Goal: Task Accomplishment & Management: Complete application form

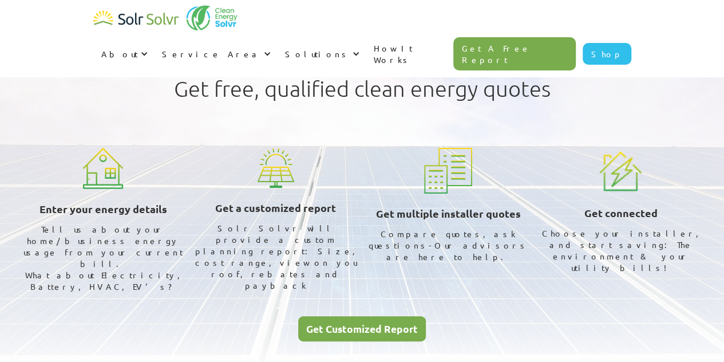
scroll to position [341, 0]
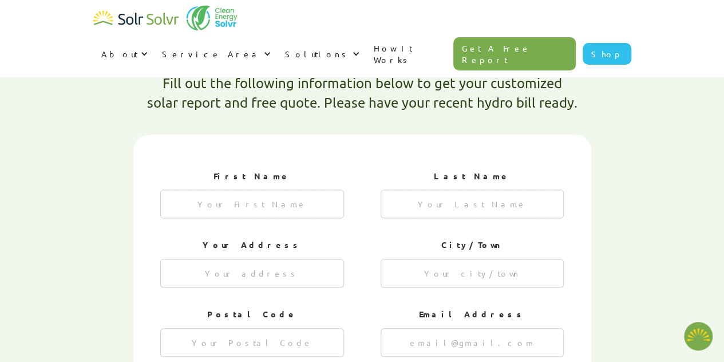
type textarea "x"
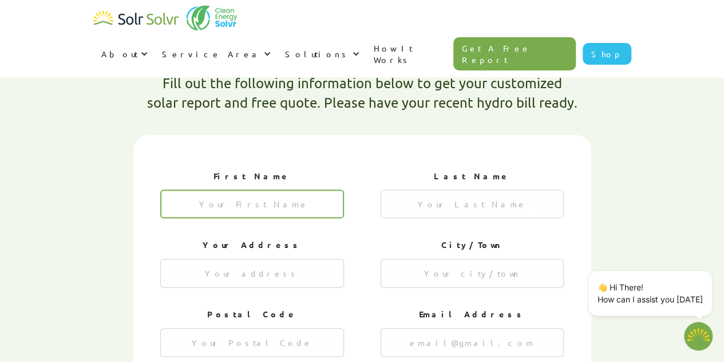
click at [202, 190] on input "1 of 4" at bounding box center [252, 204] width 184 height 29
type input "sarkis"
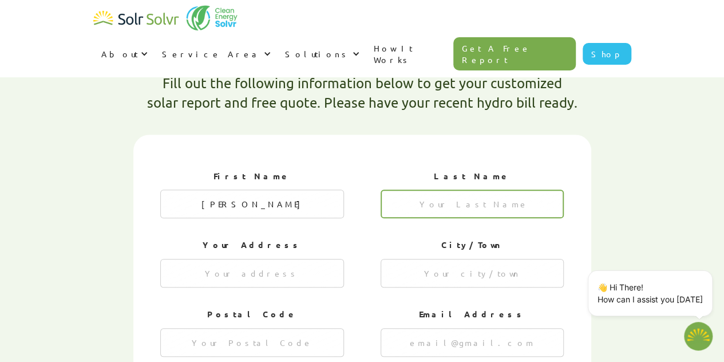
type input "balassian"
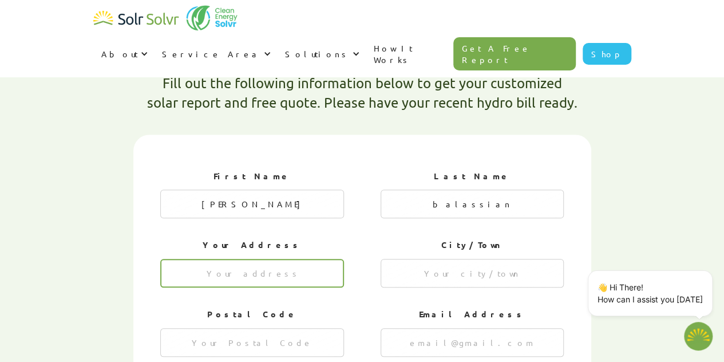
type input "1715moongate crescent"
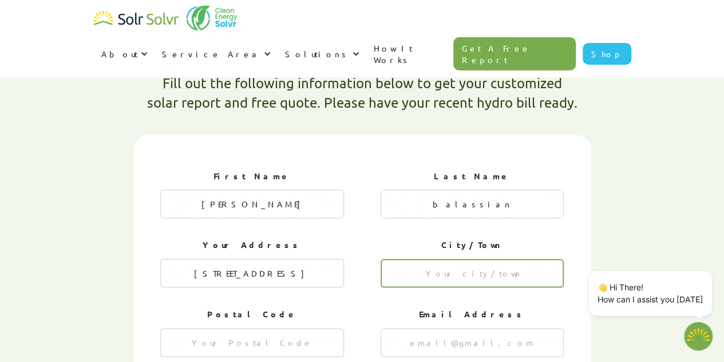
type input "mississauga"
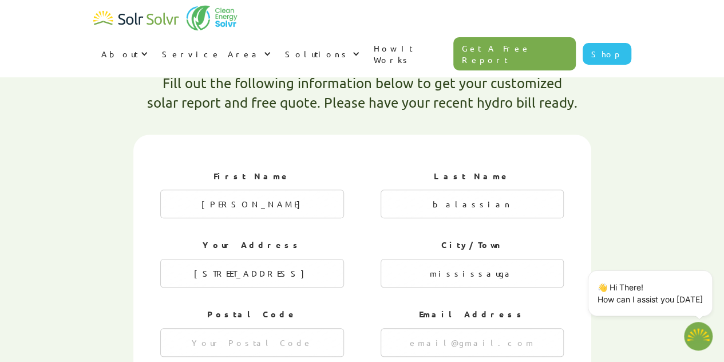
type input "l5m4r1"
type input "y2gnsj47ky@privaterelay.appleid.com"
type input "9058139232"
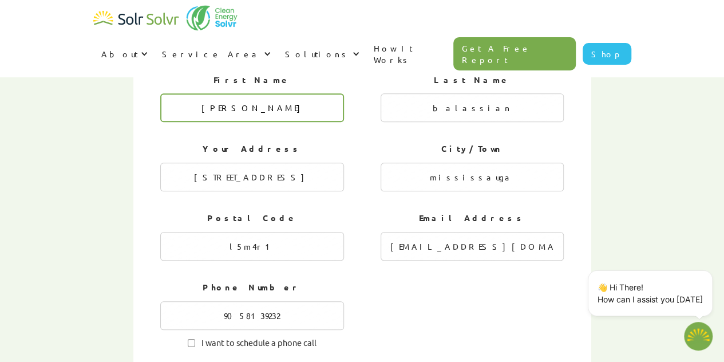
scroll to position [456, 0]
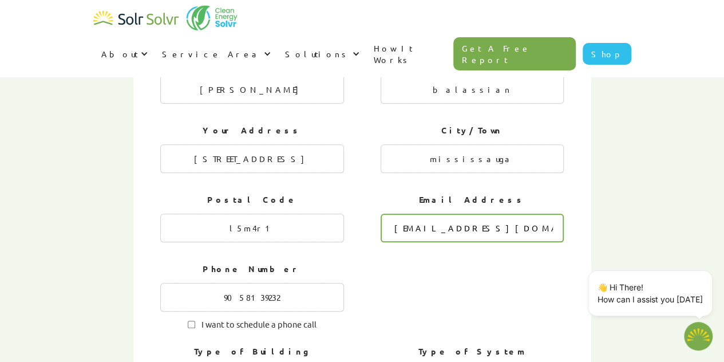
click at [549, 214] on input "y2gnsj47ky@privaterelay.appleid.com" at bounding box center [473, 228] width 184 height 29
type input "y"
click at [392, 214] on input "1 of 4" at bounding box center [473, 228] width 184 height 29
click at [390, 214] on input "1 of 4" at bounding box center [473, 228] width 184 height 29
click at [391, 214] on input "1 of 4" at bounding box center [473, 228] width 184 height 29
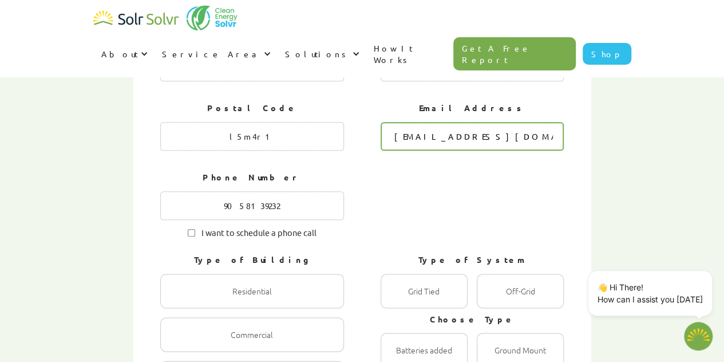
scroll to position [570, 0]
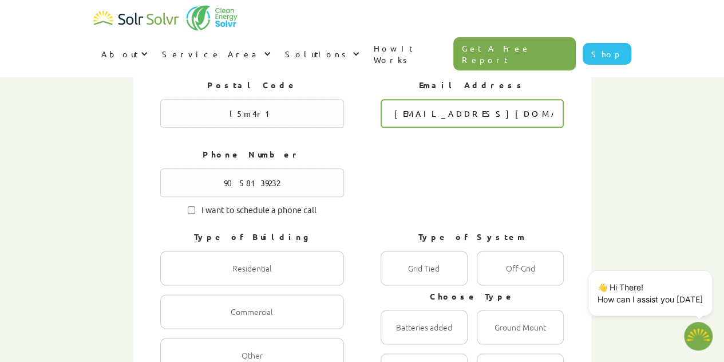
type input "[EMAIL_ADDRESS][DOMAIN_NAME]"
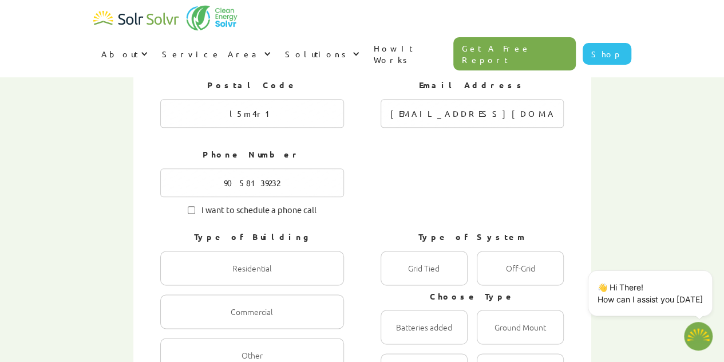
click at [186, 203] on label "I want to schedule a phone call" at bounding box center [252, 208] width 184 height 11
click at [188, 206] on input "I want to schedule a phone call" at bounding box center [191, 209] width 7 height 7
checkbox input "true"
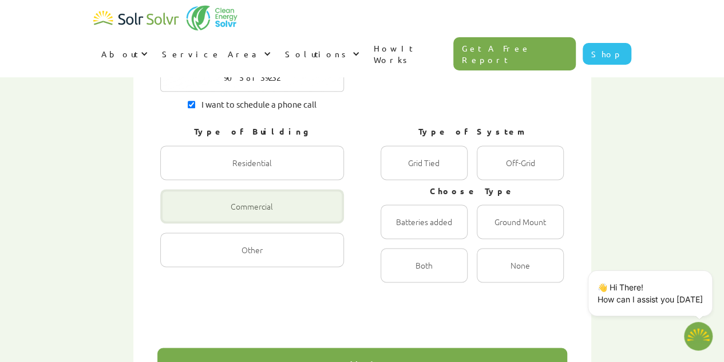
scroll to position [685, 0]
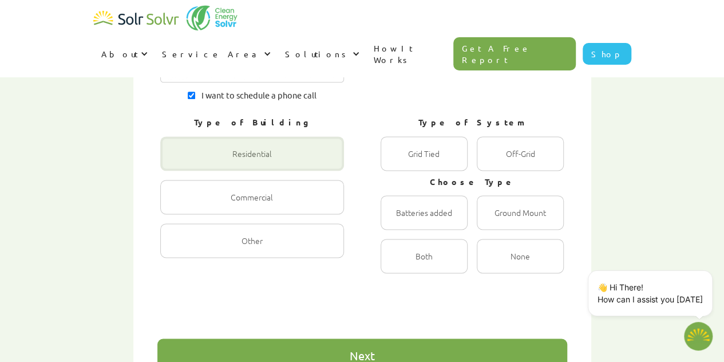
click at [269, 136] on div "1 of 4" at bounding box center [252, 153] width 184 height 34
click at [176, 162] on input "Residential Radio" at bounding box center [172, 165] width 7 height 7
radio input "true"
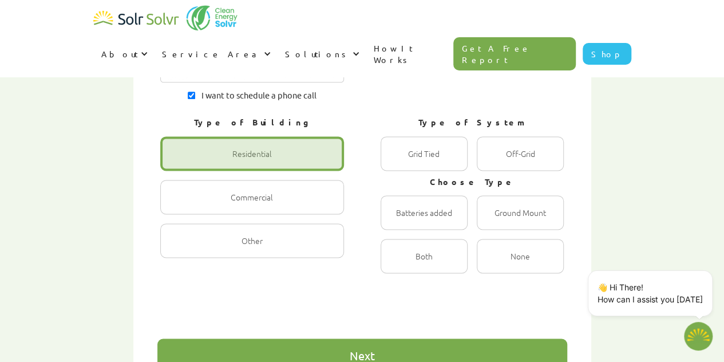
click at [261, 136] on div "1 of 4" at bounding box center [252, 153] width 184 height 34
click at [176, 162] on input "Residential Radio" at bounding box center [172, 165] width 7 height 7
click at [507, 136] on div "1 of 4" at bounding box center [520, 153] width 87 height 34
click at [493, 162] on input "Off-Grid Radio" at bounding box center [489, 165] width 7 height 7
radio input "true"
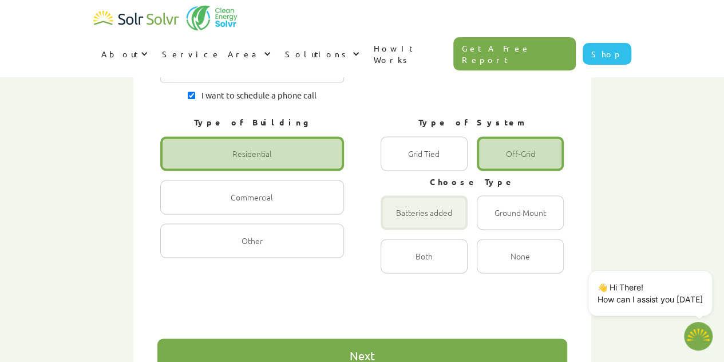
click at [407, 195] on div "1 of 4" at bounding box center [424, 212] width 87 height 34
click at [397, 221] on input "Batteries added Radio" at bounding box center [392, 224] width 7 height 7
radio input "true"
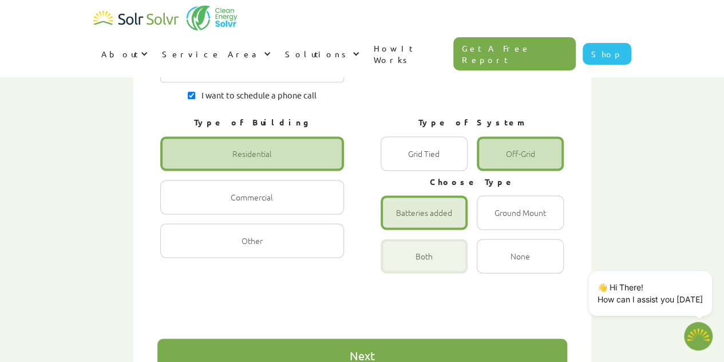
click at [446, 239] on div "1 of 4" at bounding box center [424, 256] width 87 height 34
click at [397, 265] on input "Both Radio" at bounding box center [392, 268] width 7 height 7
radio input "true"
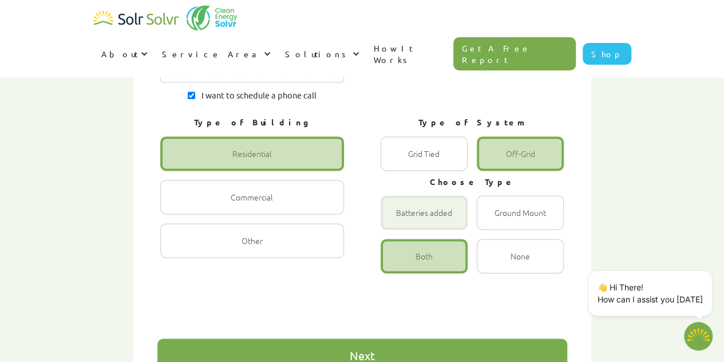
click at [432, 195] on div "1 of 4" at bounding box center [424, 212] width 87 height 34
click at [397, 221] on input "Batteries added Radio" at bounding box center [392, 224] width 7 height 7
radio input "true"
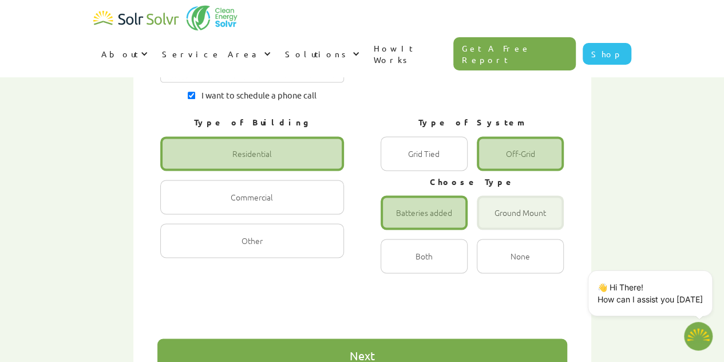
click at [489, 195] on div "1 of 4" at bounding box center [520, 212] width 87 height 34
click at [489, 221] on input "Ground Mount Radio" at bounding box center [489, 224] width 7 height 7
radio input "true"
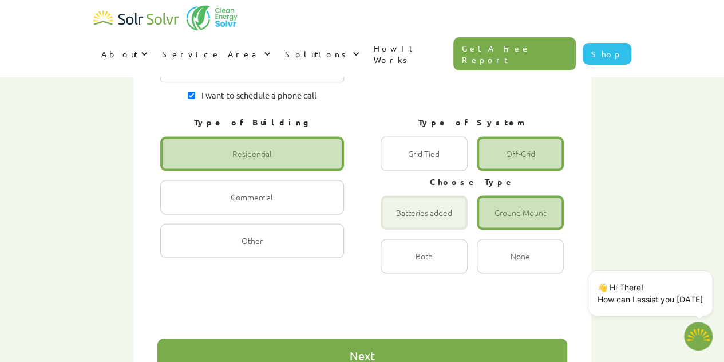
click at [406, 195] on div "1 of 4" at bounding box center [424, 212] width 87 height 34
click at [397, 221] on input "Batteries added Radio" at bounding box center [392, 224] width 7 height 7
radio input "true"
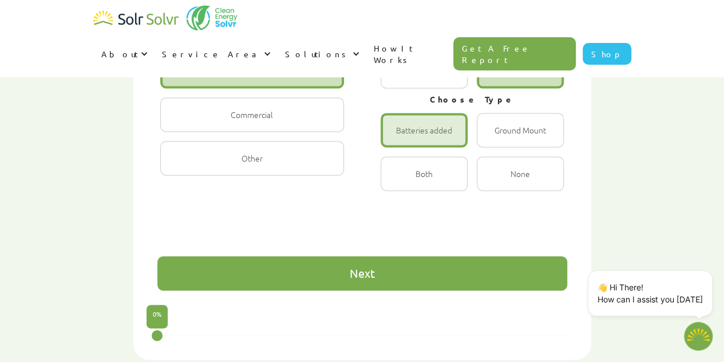
scroll to position [742, 0]
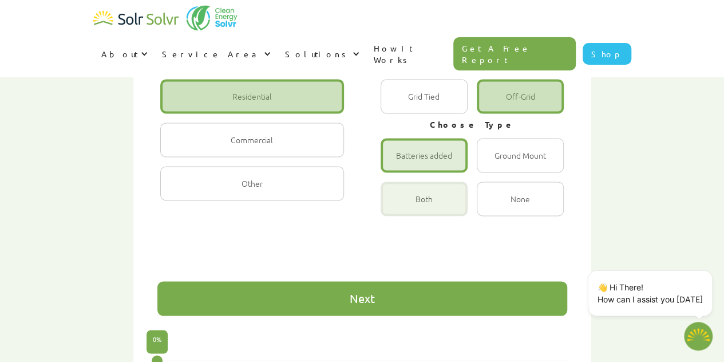
click at [409, 182] on div "1 of 4" at bounding box center [424, 199] width 87 height 34
click at [397, 207] on input "Both Radio" at bounding box center [392, 210] width 7 height 7
radio input "true"
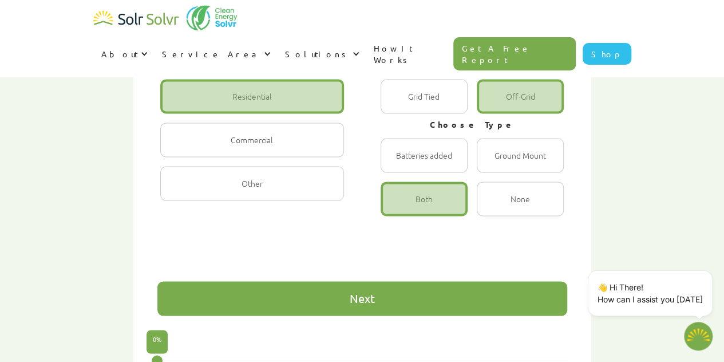
click at [362, 293] on div "Next" at bounding box center [362, 298] width 25 height 11
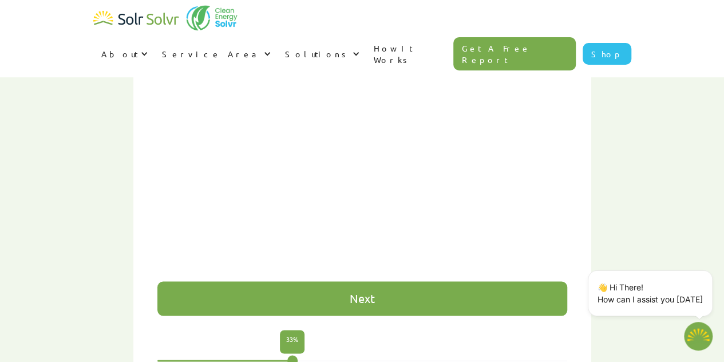
click at [354, 281] on div "Next" at bounding box center [362, 298] width 410 height 34
click at [354, 293] on div "Next" at bounding box center [362, 298] width 25 height 11
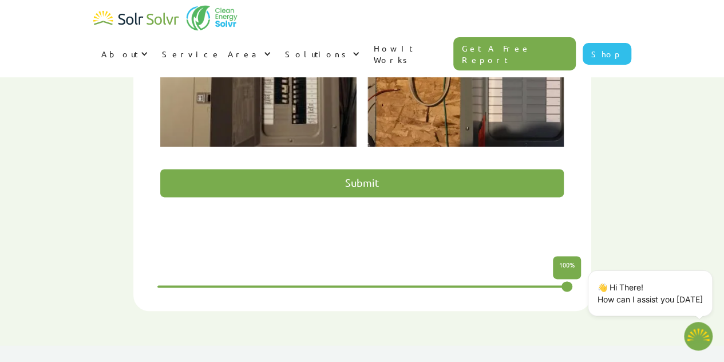
click at [356, 169] on input "Submit" at bounding box center [362, 183] width 404 height 28
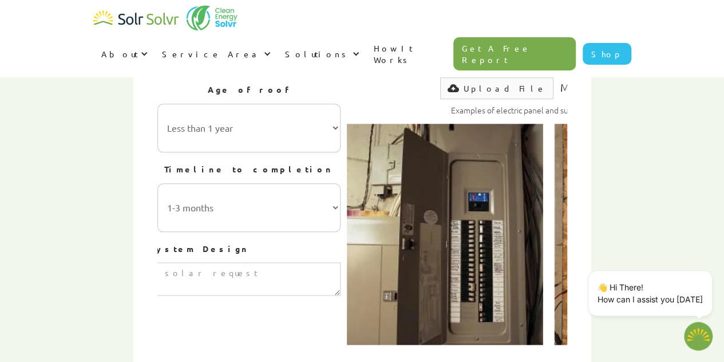
scroll to position [526, 0]
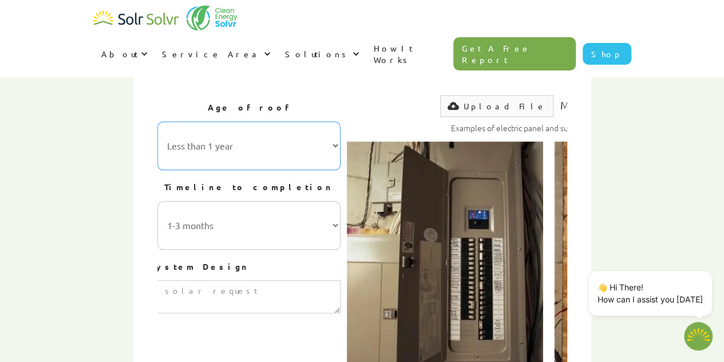
click at [327, 121] on select "Less than 1 year 1-5 years 5-10 years 10-15 years 20-30 years 30+ years" at bounding box center [249, 145] width 184 height 49
select select "1-5 years"
click at [157, 121] on select "Less than 1 year 1-5 years 5-10 years 10-15 years 20-30 years 30+ years" at bounding box center [249, 145] width 184 height 49
click at [335, 201] on select "1-3 months 3-6 months 6-12 months 12-24 months 24+ months" at bounding box center [249, 225] width 184 height 49
click at [157, 201] on select "1-3 months 3-6 months 6-12 months 12-24 months 24+ months" at bounding box center [249, 225] width 184 height 49
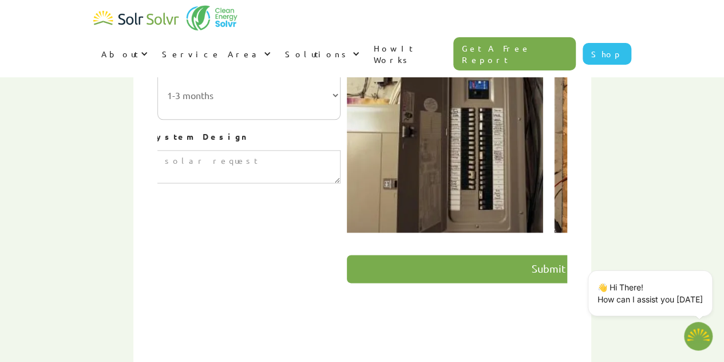
scroll to position [698, 0]
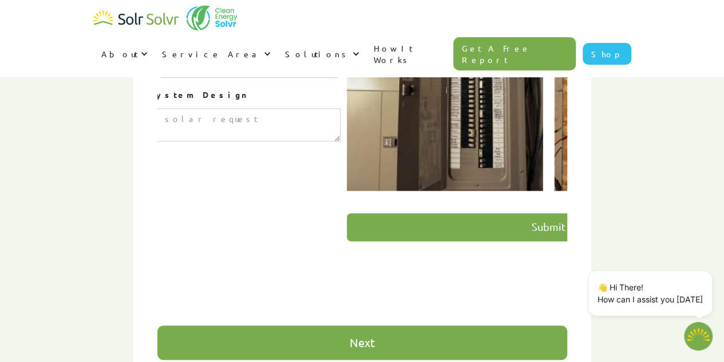
click at [419, 213] on input "Submit" at bounding box center [549, 227] width 404 height 28
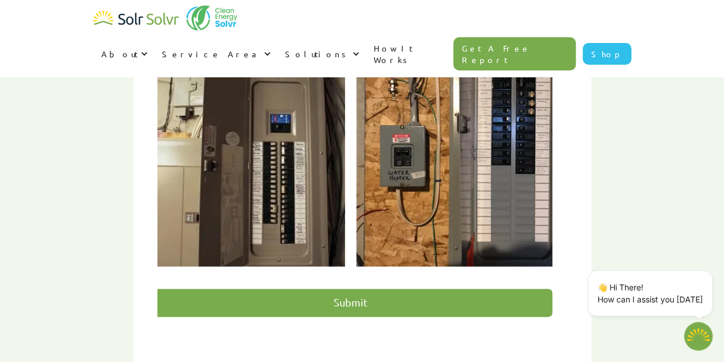
scroll to position [751, 0]
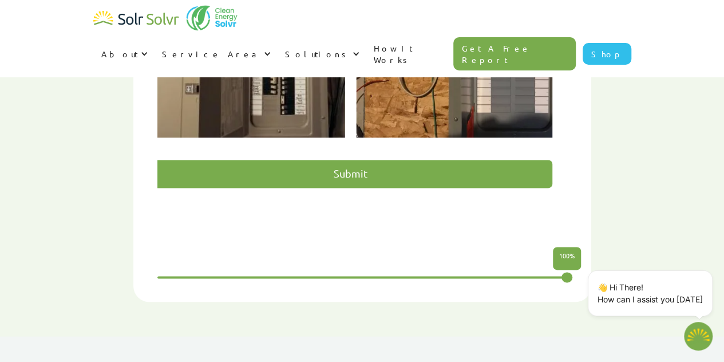
click at [341, 160] on input "Submit" at bounding box center [351, 174] width 404 height 28
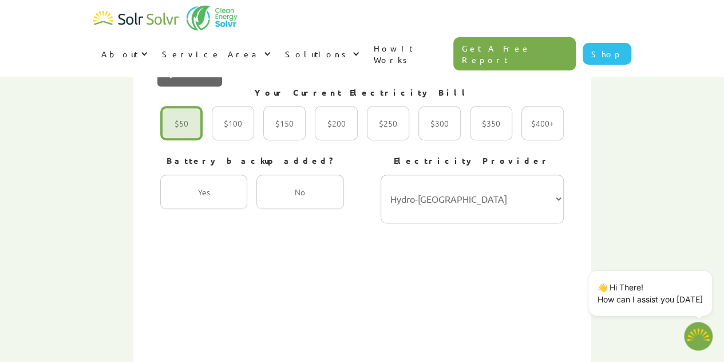
scroll to position [408, 0]
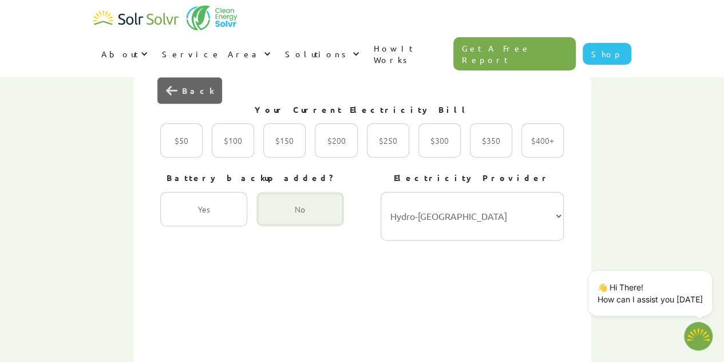
click at [312, 192] on div "2 of 4" at bounding box center [300, 209] width 87 height 34
click at [273, 218] on input "No Radio" at bounding box center [268, 221] width 7 height 7
radio input "true"
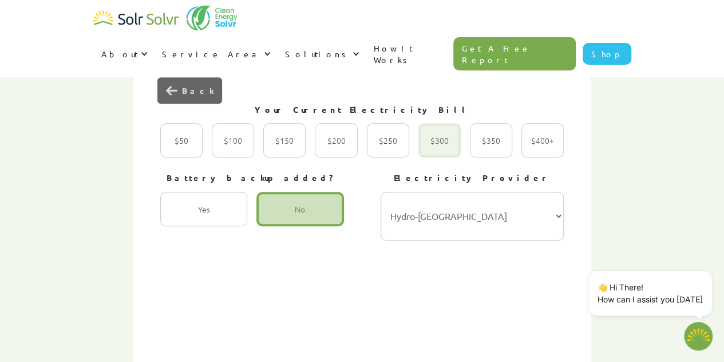
click at [452, 123] on div "2 of 4" at bounding box center [440, 140] width 42 height 34
click at [435, 149] on input "$300 Radio" at bounding box center [430, 152] width 7 height 7
radio input "true"
click at [542, 192] on select "Hydro-Québec Hydro One Ontario Power Generation BC Hydro Alectra Utilities ENMA…" at bounding box center [473, 216] width 184 height 49
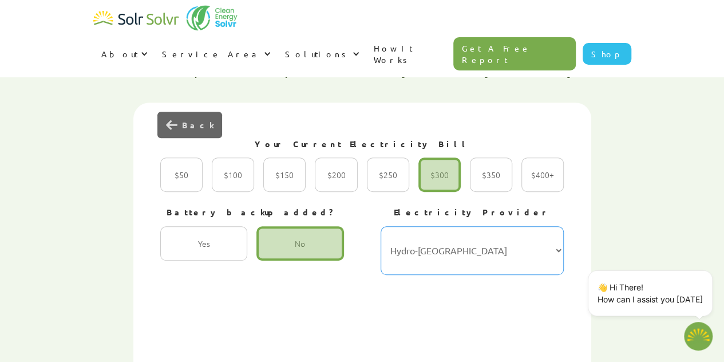
scroll to position [350, 0]
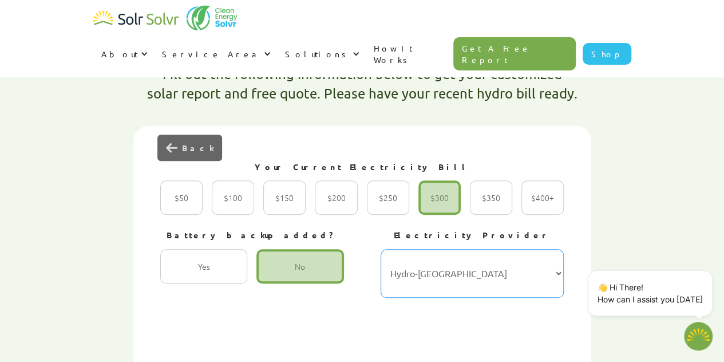
click at [556, 249] on select "Hydro-Québec Hydro One Ontario Power Generation BC Hydro Alectra Utilities ENMA…" at bounding box center [473, 273] width 184 height 49
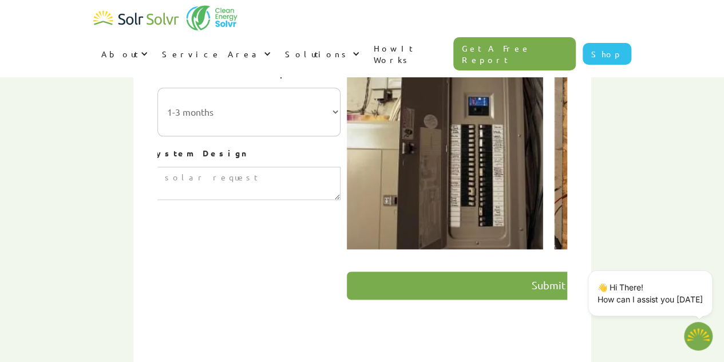
scroll to position [641, 0]
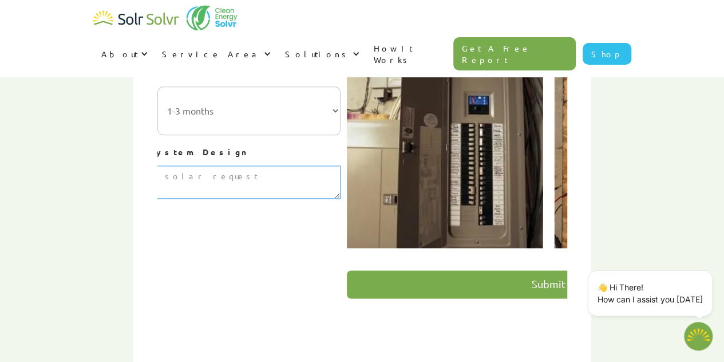
click at [252, 166] on textarea "3 of 4" at bounding box center [139, 182] width 404 height 33
click at [433, 270] on input "Submit" at bounding box center [549, 284] width 404 height 28
type input "Please wait..."
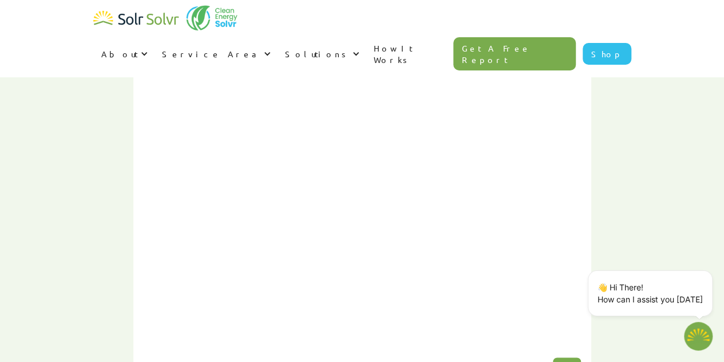
type textarea "x"
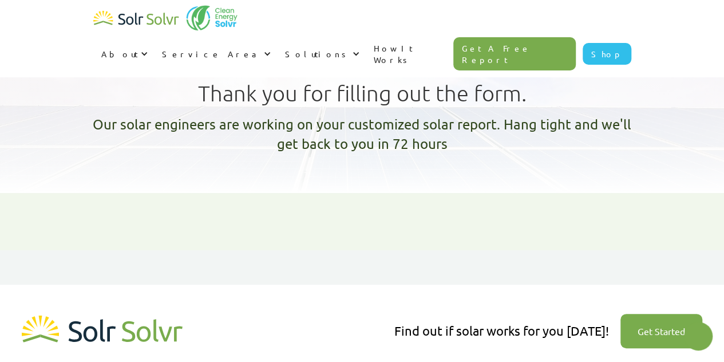
type textarea "x"
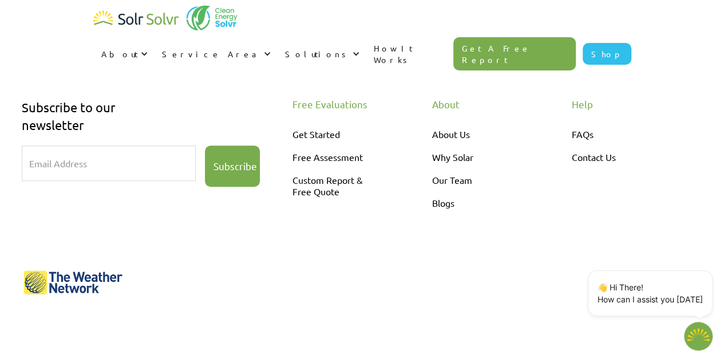
scroll to position [408, 0]
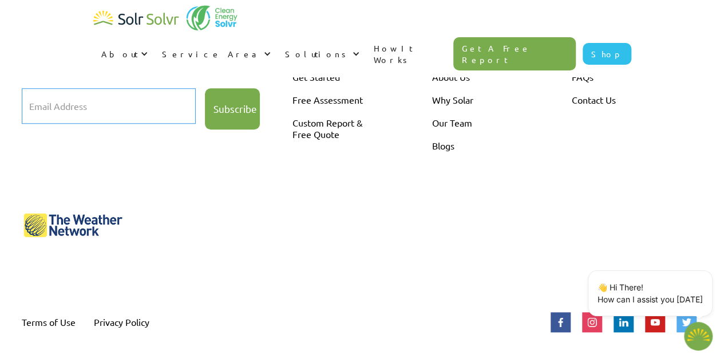
click at [50, 105] on input "Email Form" at bounding box center [109, 106] width 174 height 36
type input "a"
type input "[EMAIL_ADDRESS][DOMAIN_NAME]"
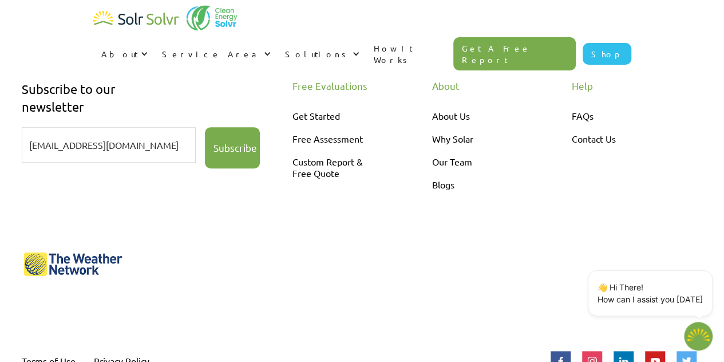
scroll to position [350, 0]
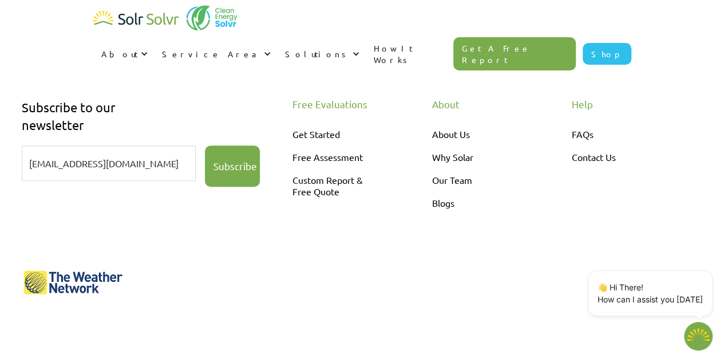
click at [241, 178] on input "Subscribe" at bounding box center [232, 165] width 55 height 41
type input "Please wait..."
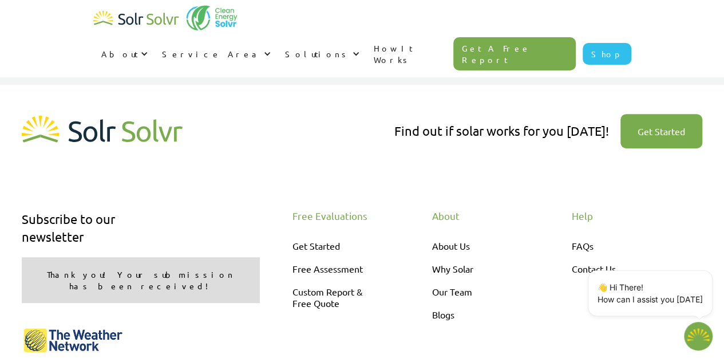
scroll to position [228, 0]
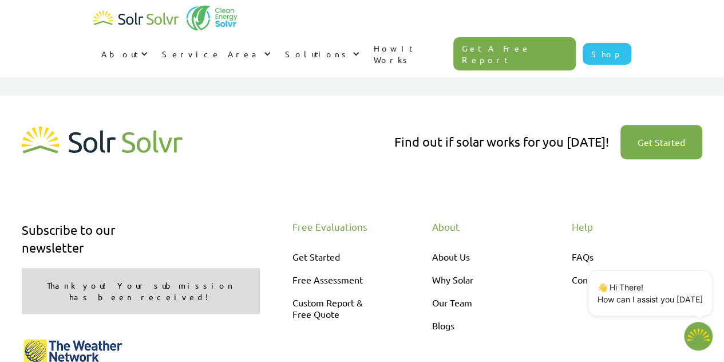
click at [676, 138] on link "Get Started" at bounding box center [662, 142] width 82 height 34
type textarea "x"
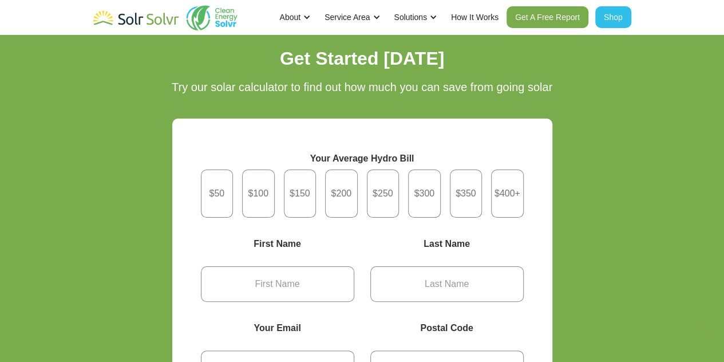
type textarea "x"
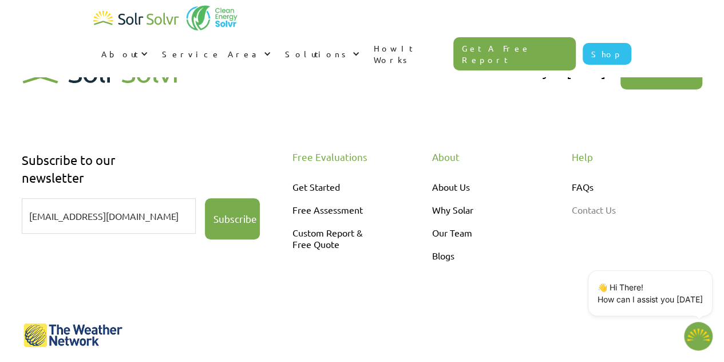
scroll to position [293, 0]
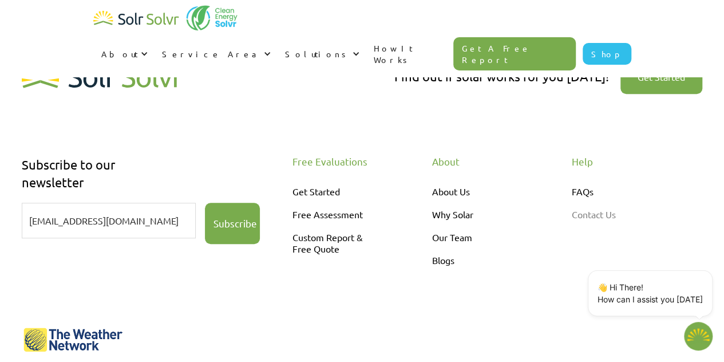
click at [611, 212] on link "Contact Us" at bounding box center [620, 214] width 96 height 23
type textarea "x"
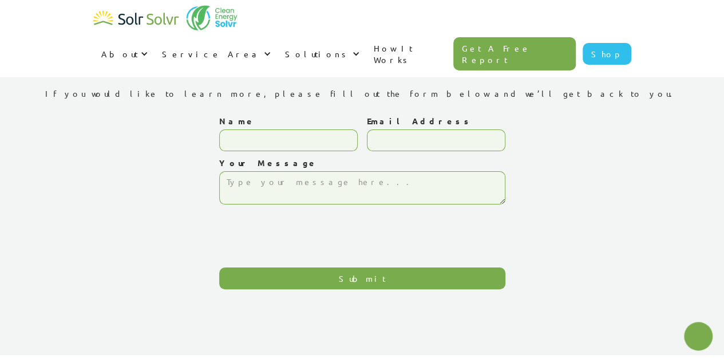
type textarea "x"
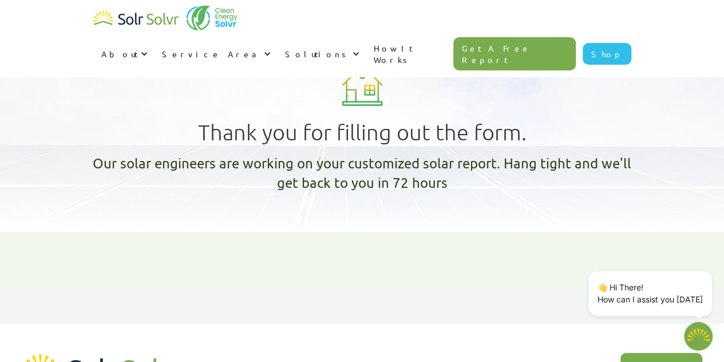
type textarea "x"
